Goal: Find specific page/section: Find specific page/section

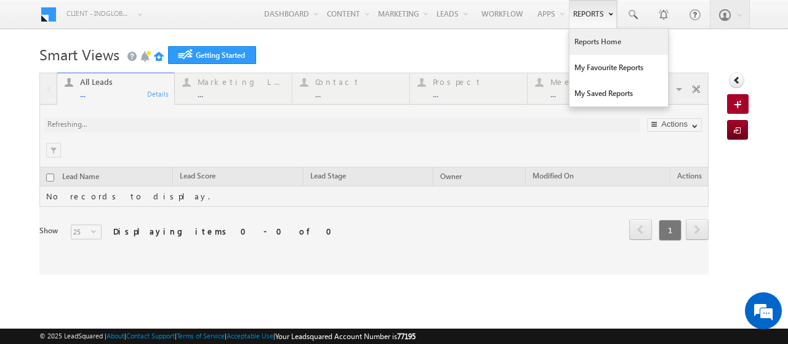
click at [585, 40] on link "Reports Home" at bounding box center [618, 42] width 98 height 26
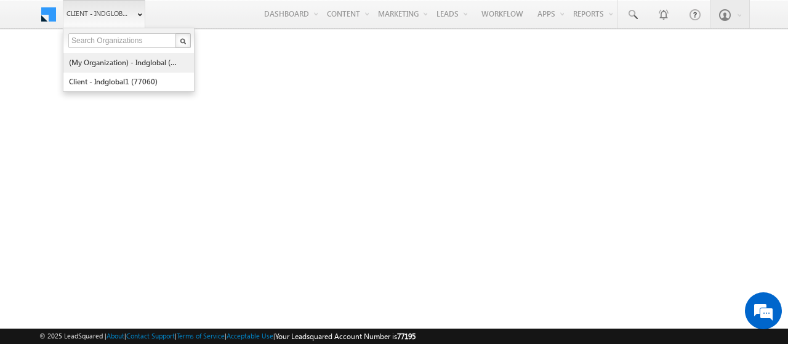
click at [116, 68] on link "(My Organization) - indglobal (48060)" at bounding box center [124, 62] width 113 height 19
